Goal: Find contact information: Obtain details needed to contact an individual or organization

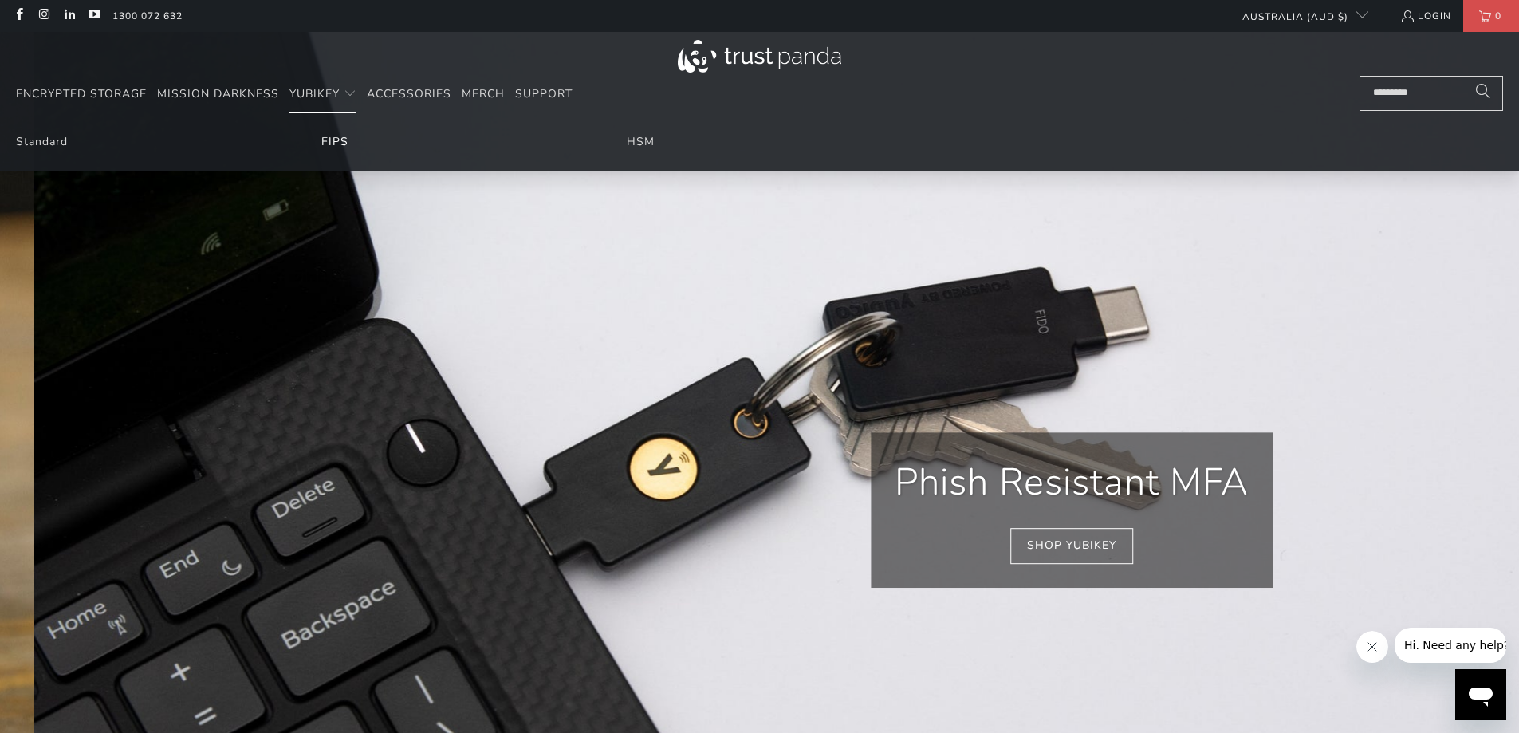
scroll to position [0, 306]
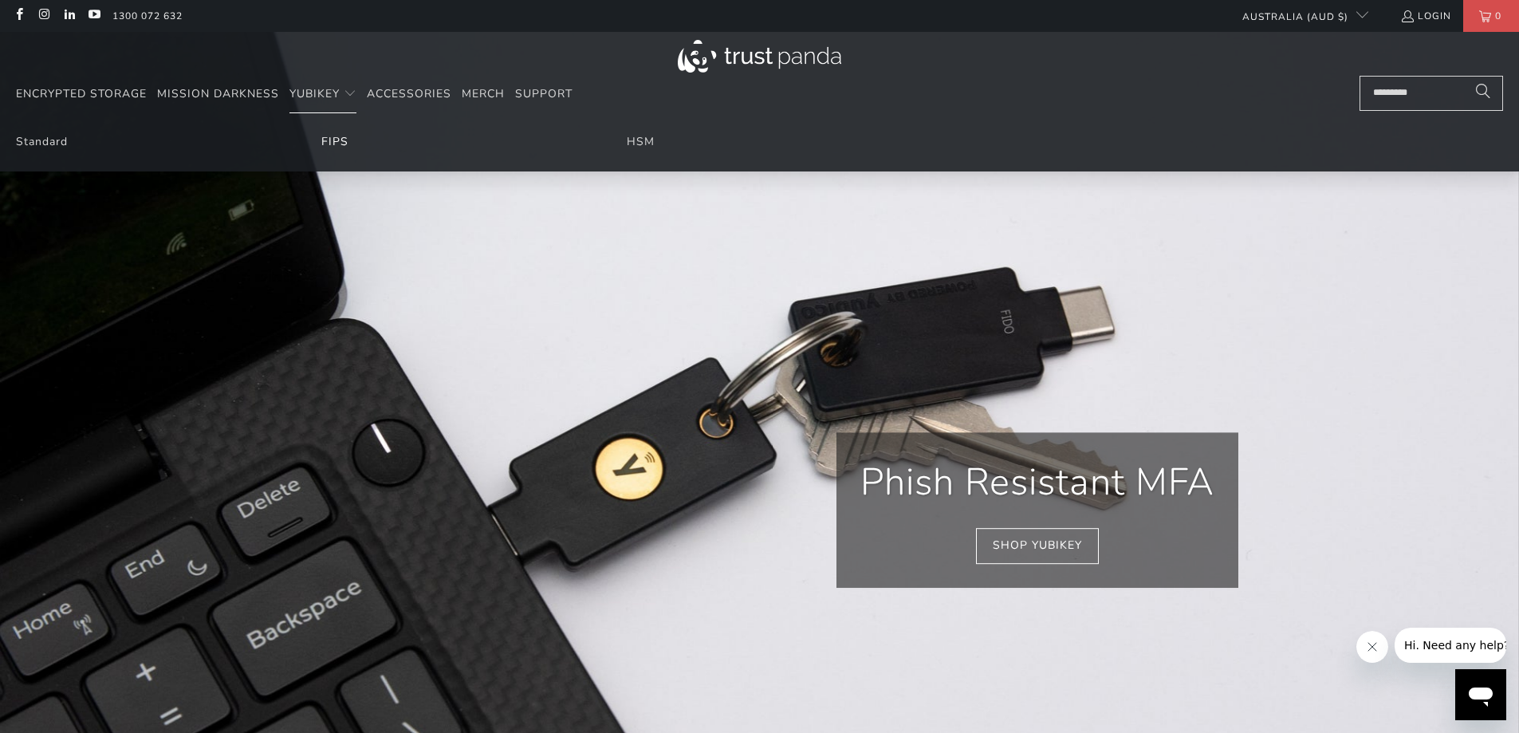
click at [331, 144] on link "FIPS" at bounding box center [334, 141] width 27 height 15
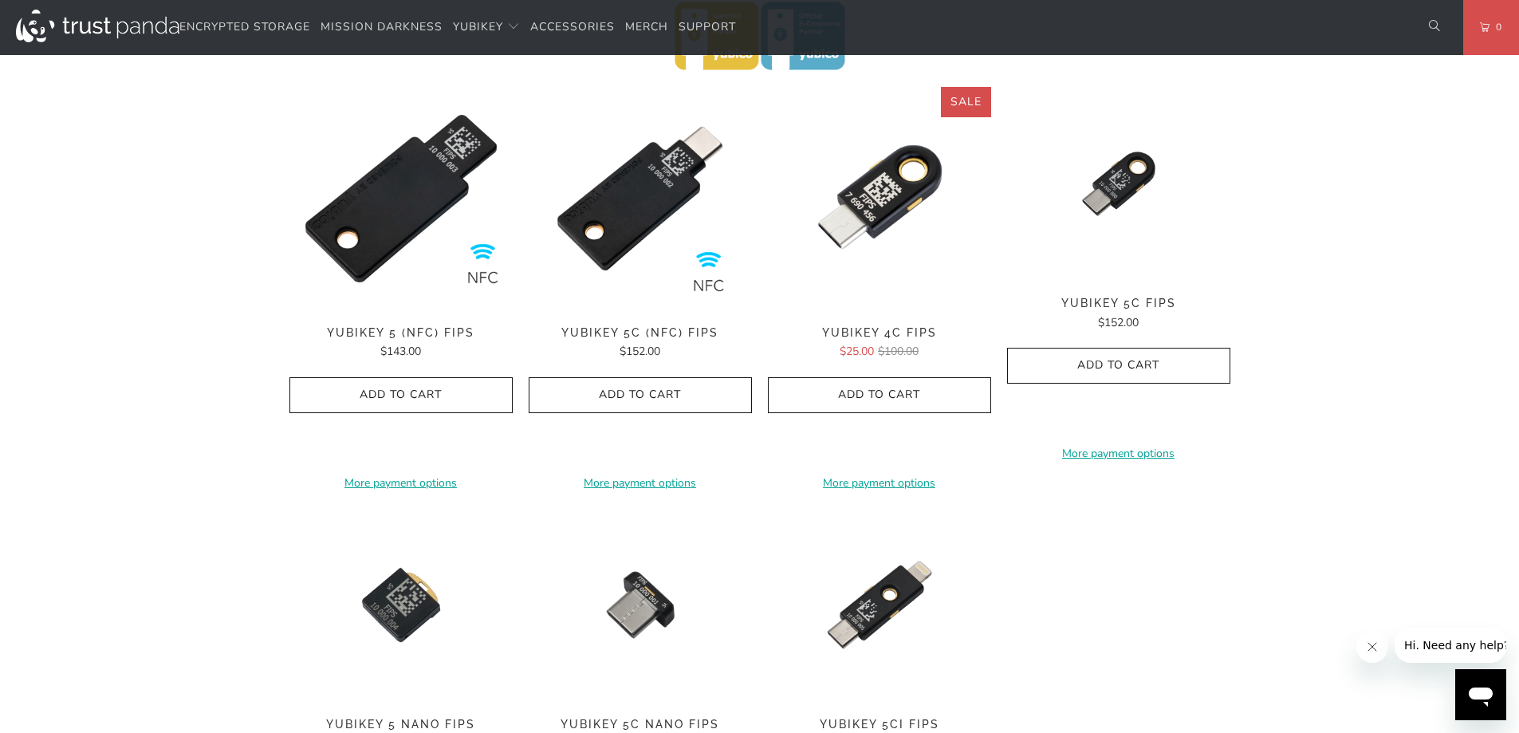
scroll to position [558, 0]
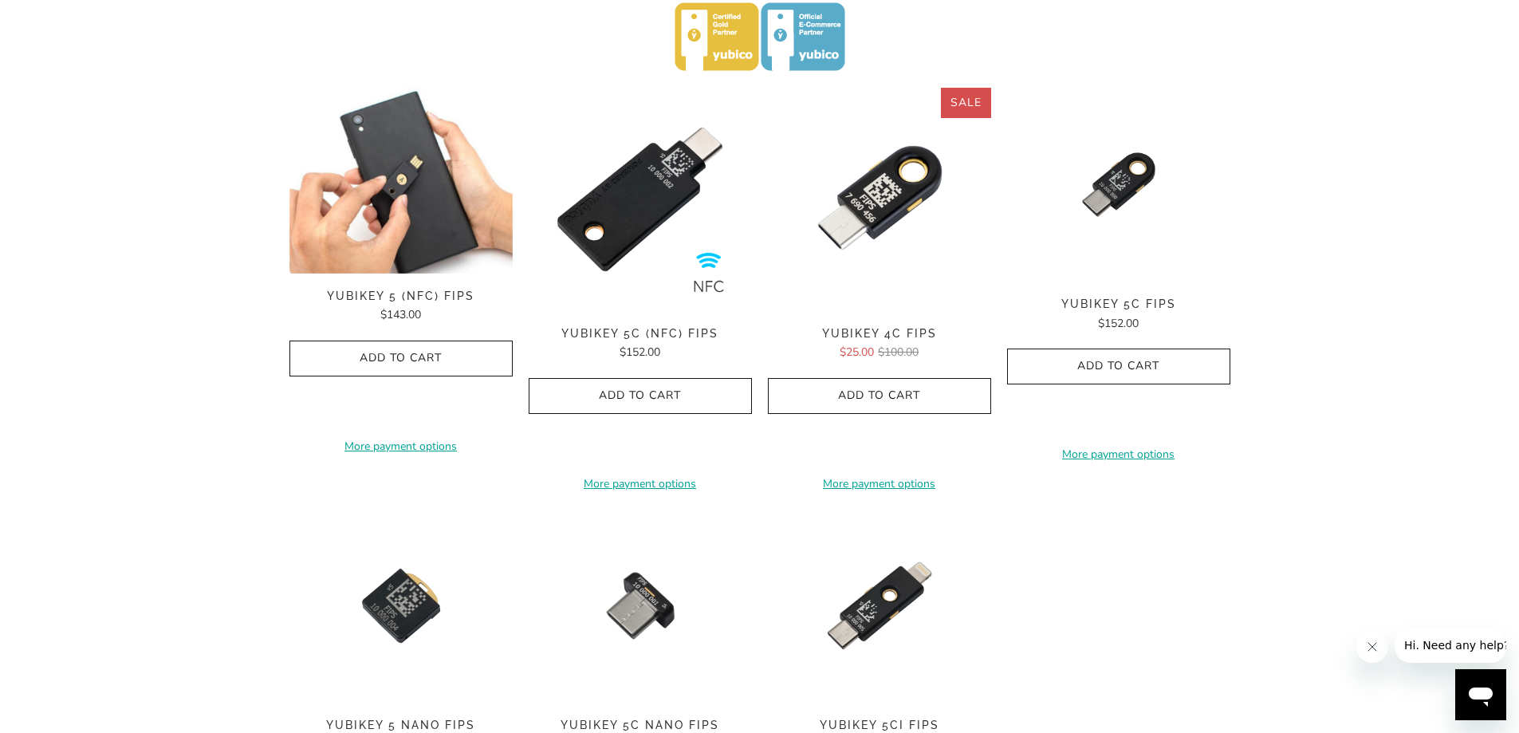
click at [383, 167] on img at bounding box center [400, 181] width 223 height 186
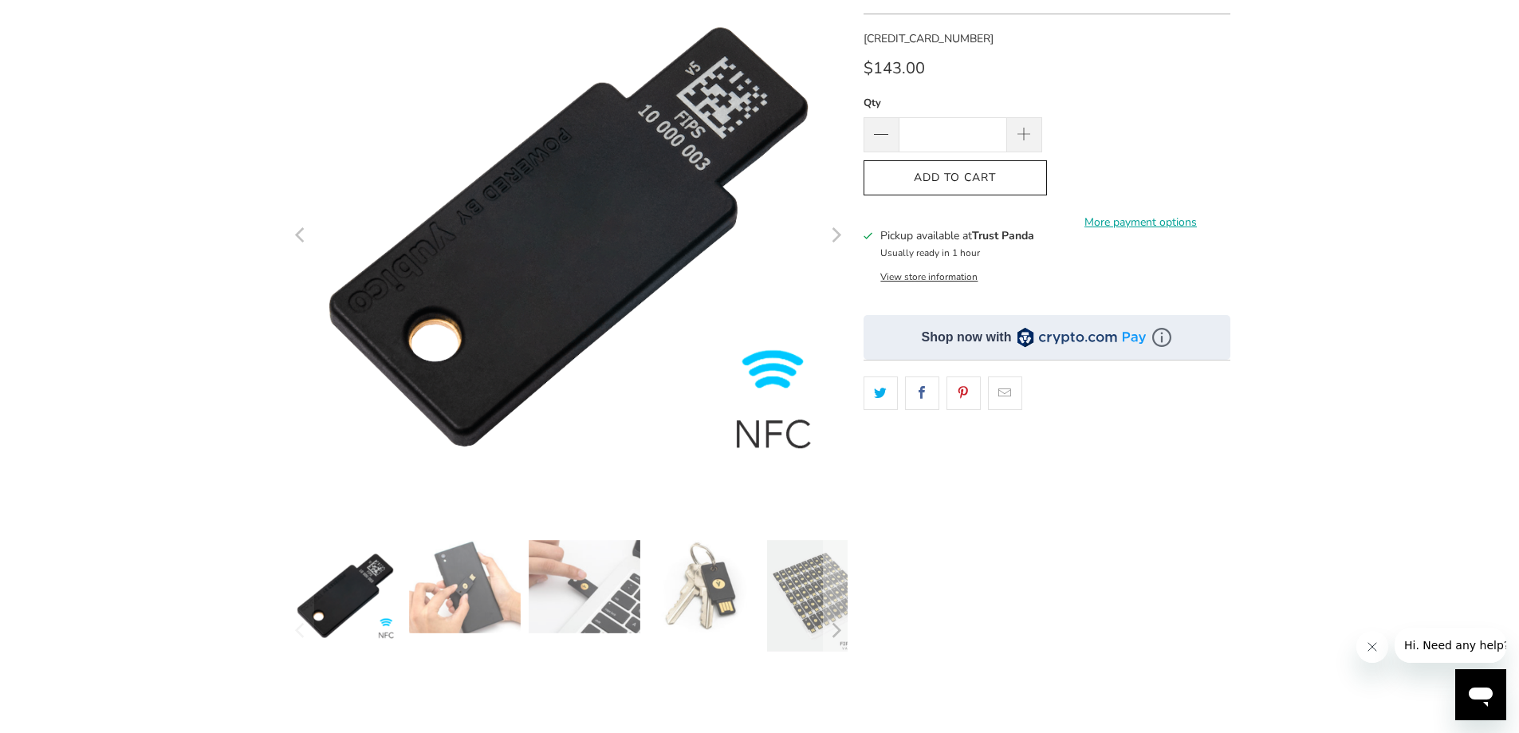
scroll to position [239, 0]
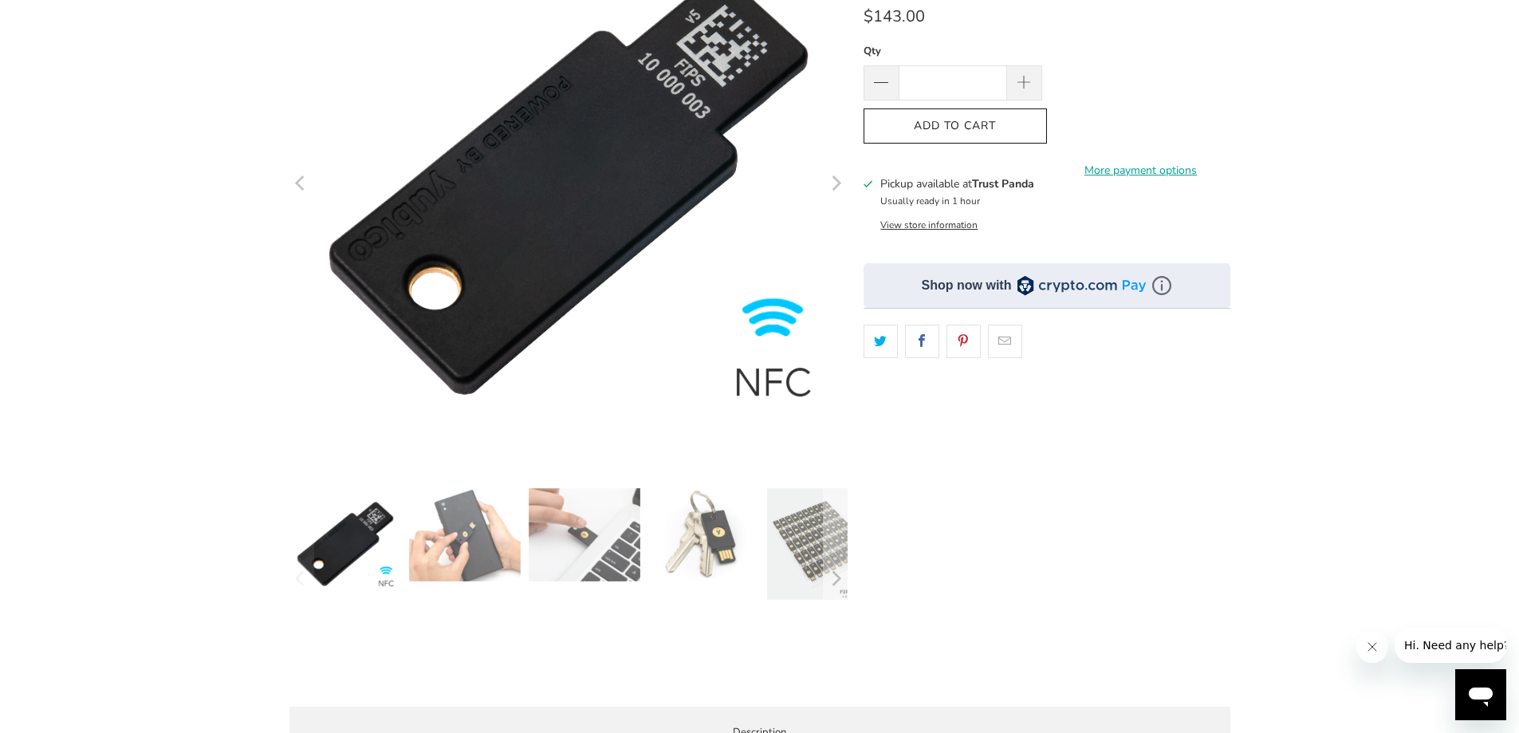
click at [715, 514] on img at bounding box center [704, 534] width 112 height 93
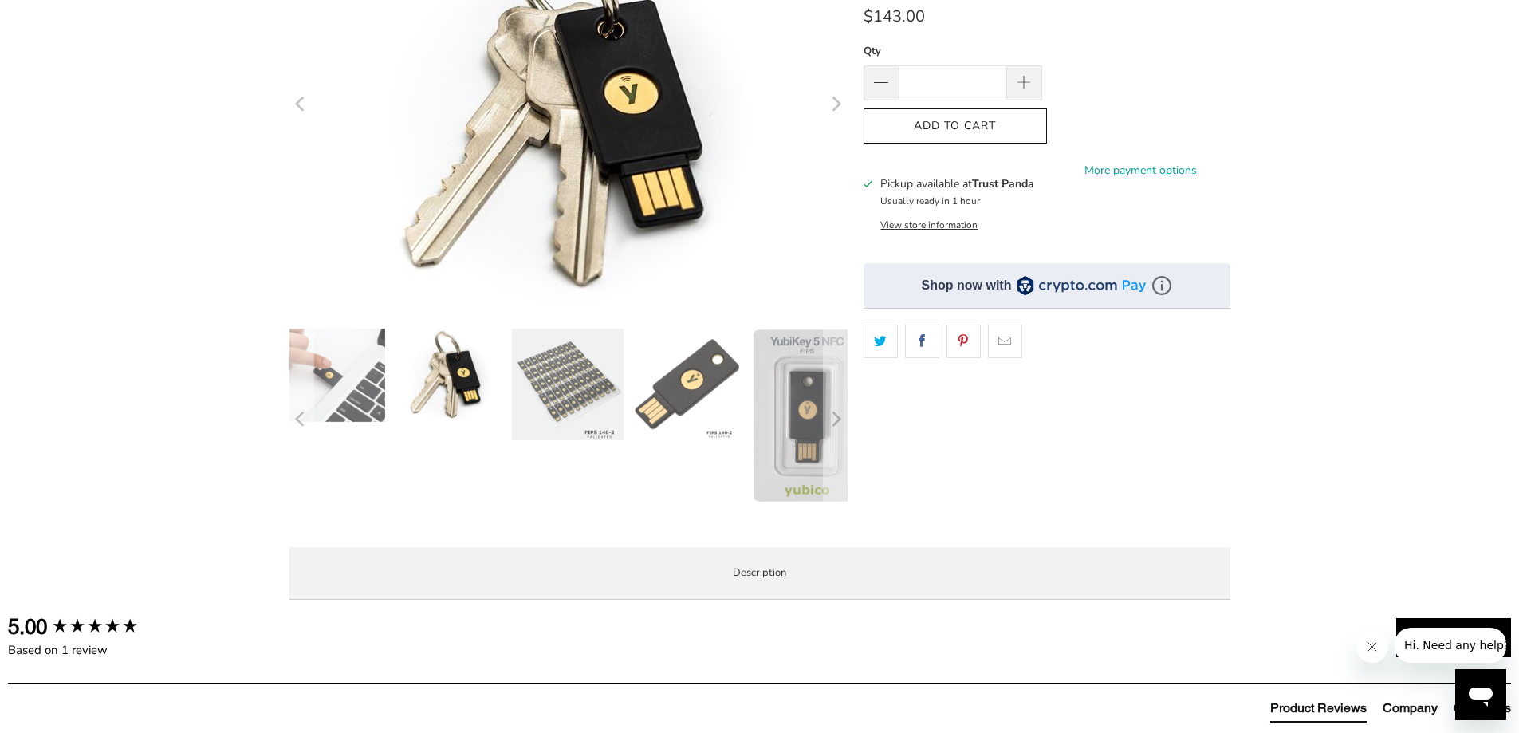
click at [468, 374] on img at bounding box center [449, 374] width 112 height 93
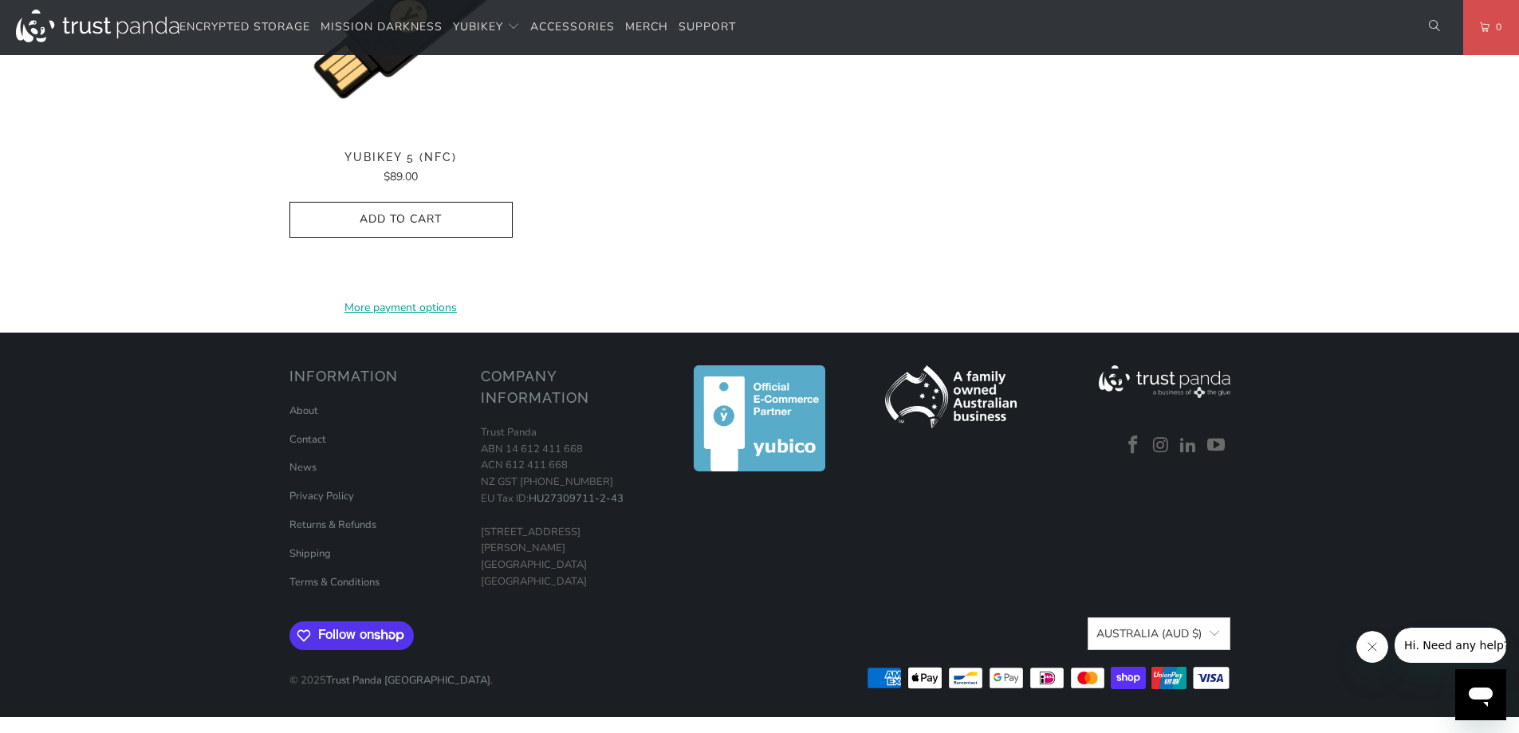
scroll to position [2312, 0]
click at [303, 446] on link "Contact" at bounding box center [307, 439] width 37 height 14
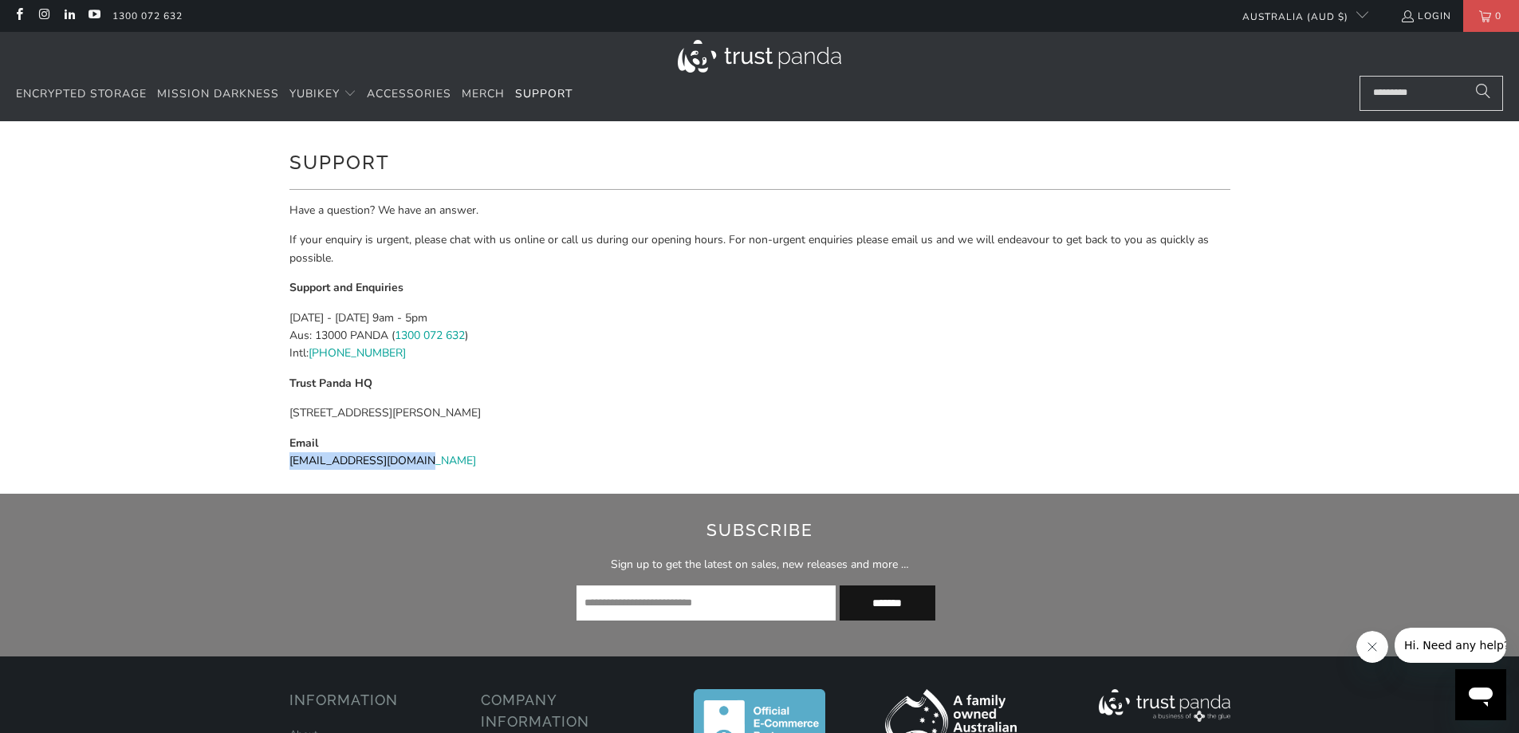
drag, startPoint x: 422, startPoint y: 457, endPoint x: 285, endPoint y: 461, distance: 136.4
click at [285, 461] on div "Support Have a question? We have an answer. If your enquiry is urgent, please c…" at bounding box center [759, 307] width 957 height 372
copy link "support@trustpanda.com"
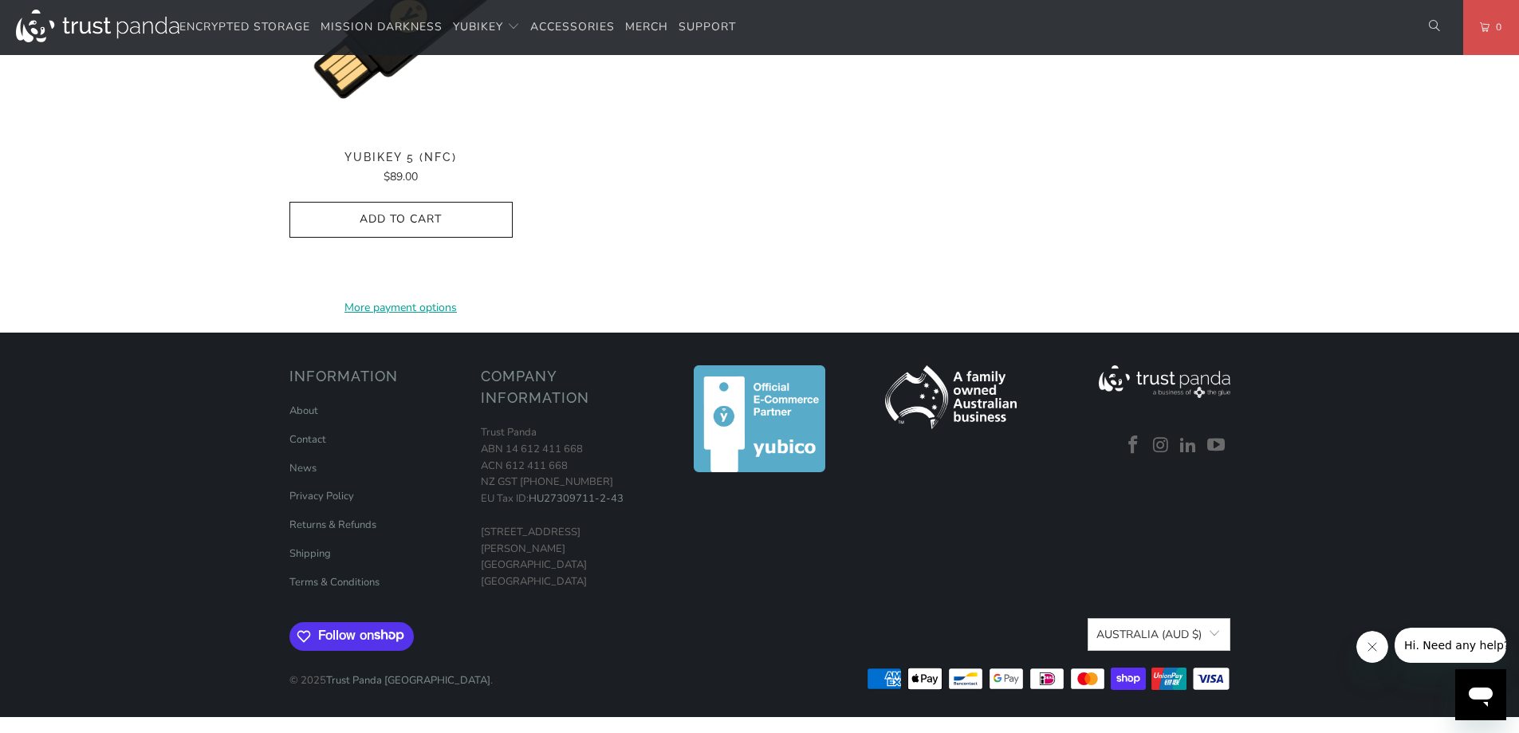
scroll to position [2312, 0]
click at [445, 135] on img at bounding box center [400, 23] width 223 height 223
